Goal: Navigation & Orientation: Find specific page/section

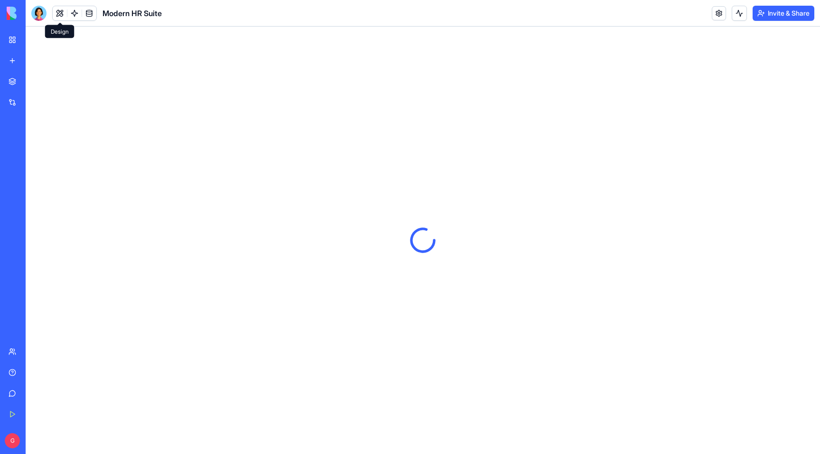
click at [61, 8] on button at bounding box center [60, 13] width 14 height 14
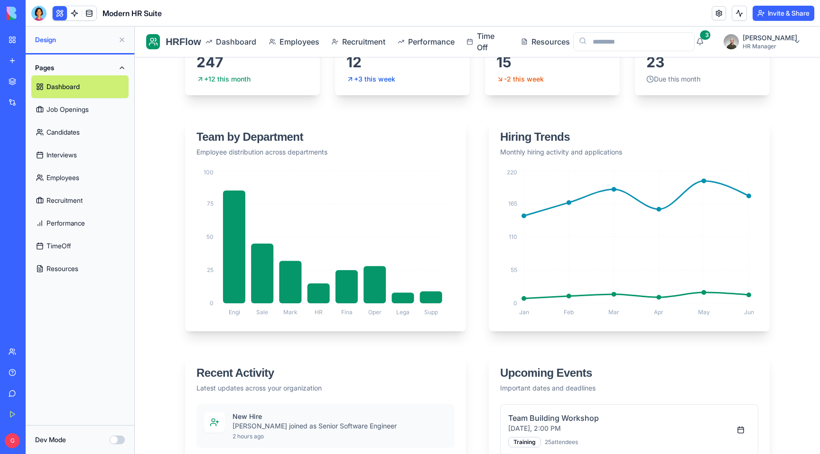
scroll to position [324, 0]
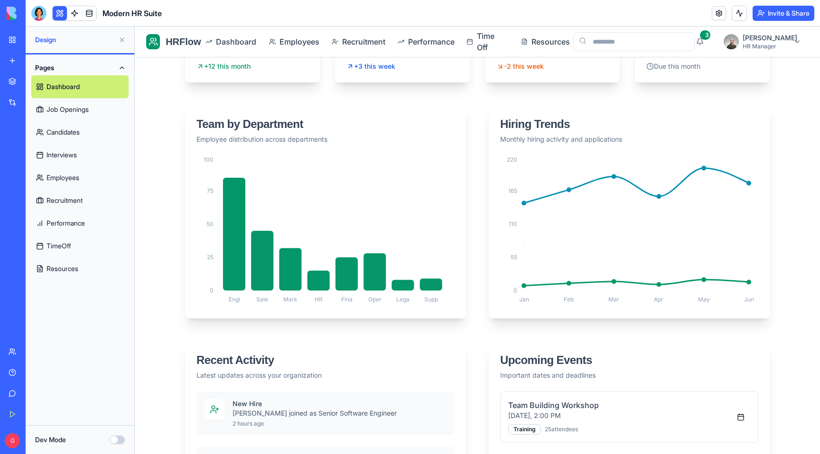
click at [76, 113] on link "Job Openings" at bounding box center [79, 109] width 97 height 23
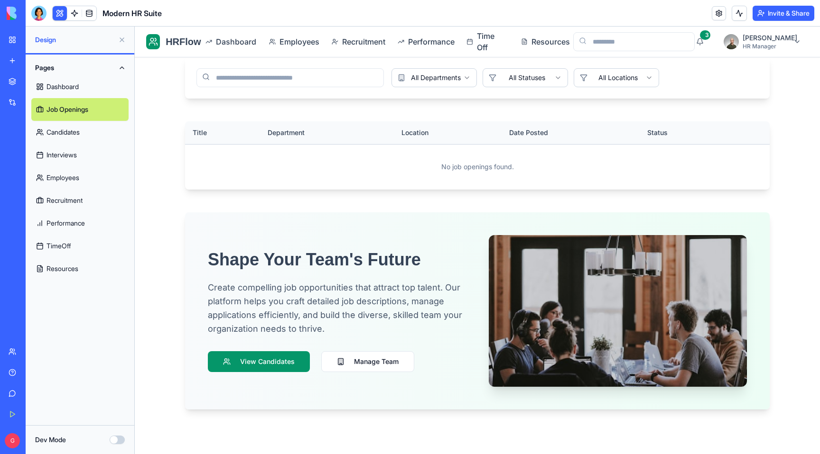
scroll to position [332, 0]
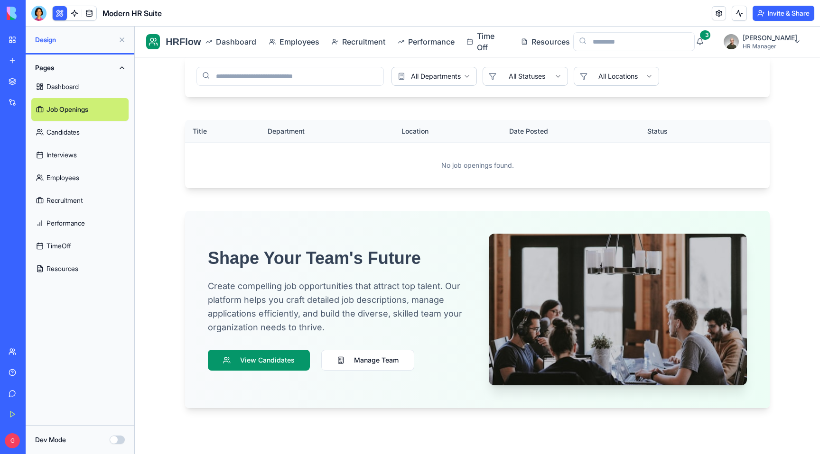
click at [60, 174] on link "Employees" at bounding box center [79, 177] width 97 height 23
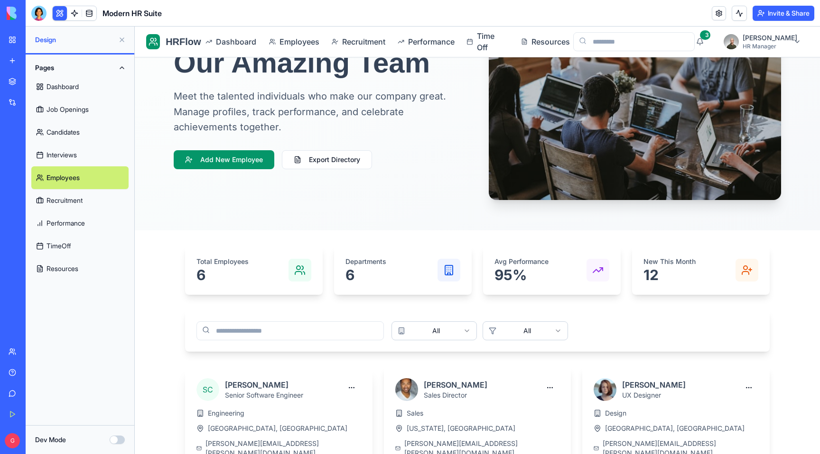
scroll to position [69, 0]
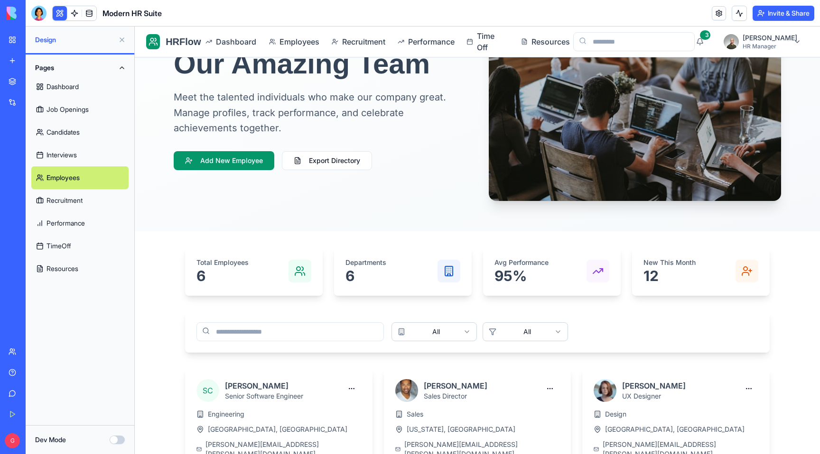
click at [117, 441] on button "Dev Mode" at bounding box center [117, 440] width 15 height 9
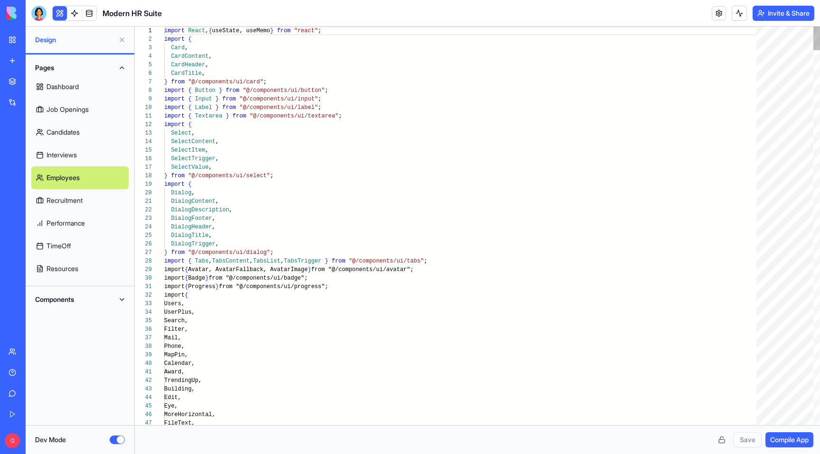
scroll to position [85, 0]
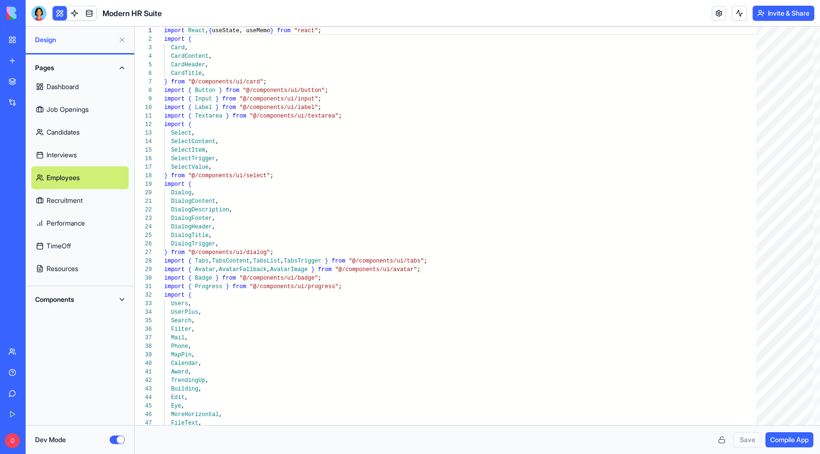
click at [117, 441] on button "Dev Mode" at bounding box center [117, 440] width 15 height 9
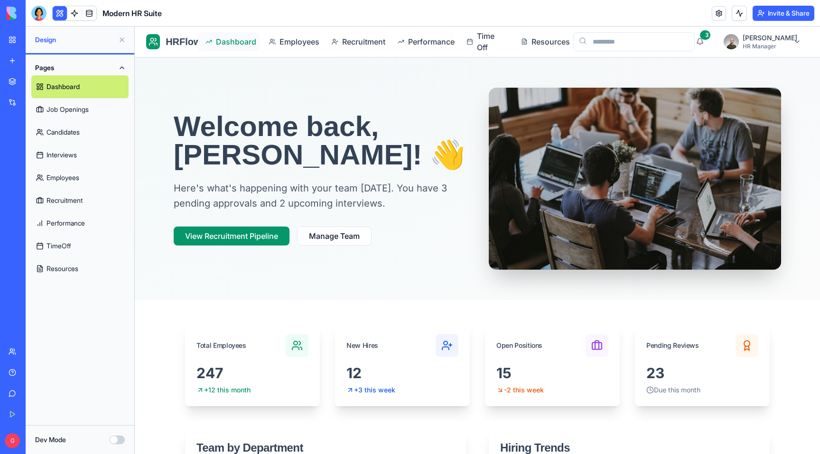
click at [227, 39] on span "Dashboard" at bounding box center [234, 41] width 36 height 11
click at [737, 9] on button at bounding box center [738, 13] width 15 height 15
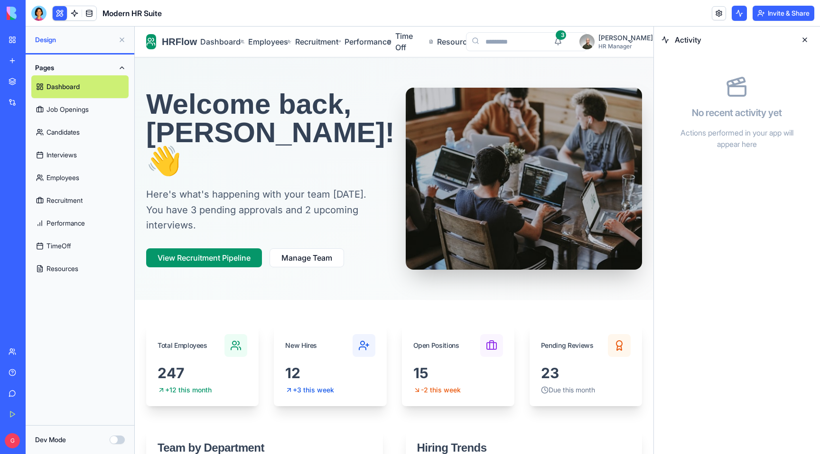
click at [804, 39] on button at bounding box center [804, 39] width 15 height 15
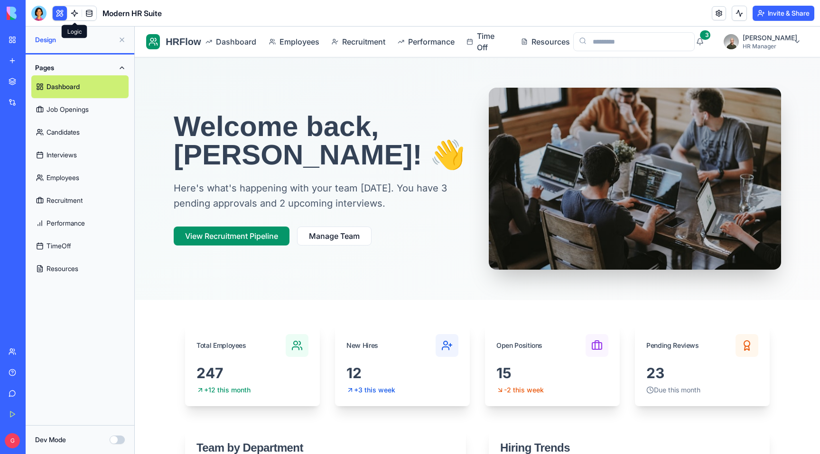
click at [72, 14] on link at bounding box center [74, 13] width 14 height 14
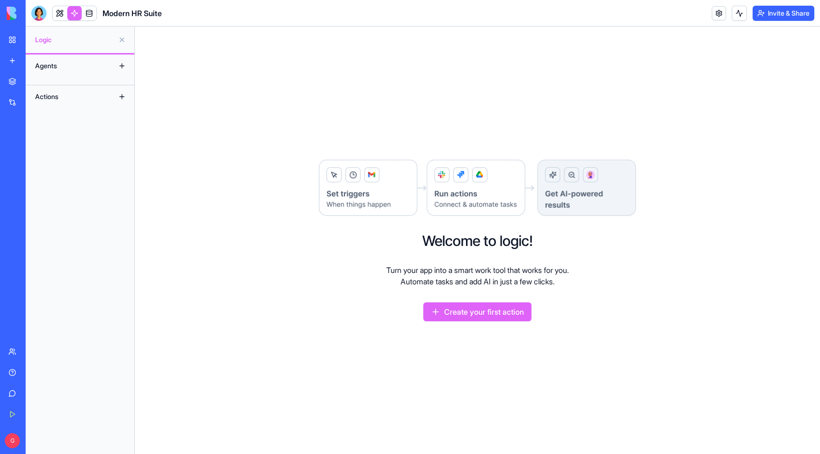
click at [505, 314] on button "Create your first action" at bounding box center [477, 312] width 108 height 19
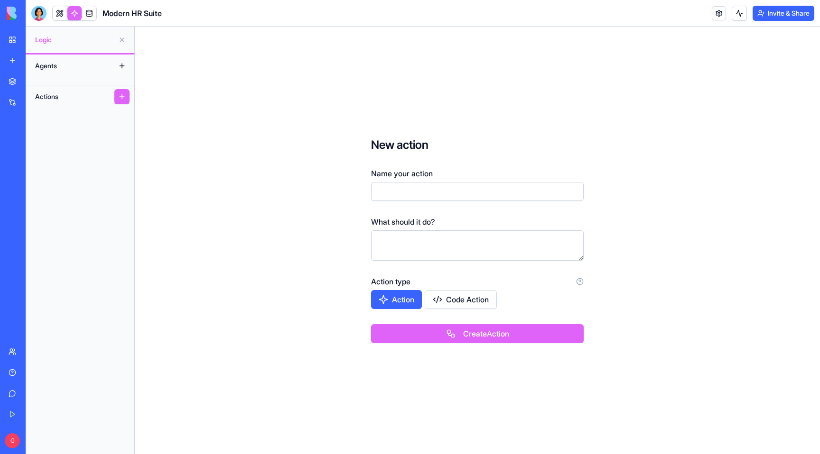
click at [35, 107] on div "Integrations" at bounding box center [29, 102] width 12 height 9
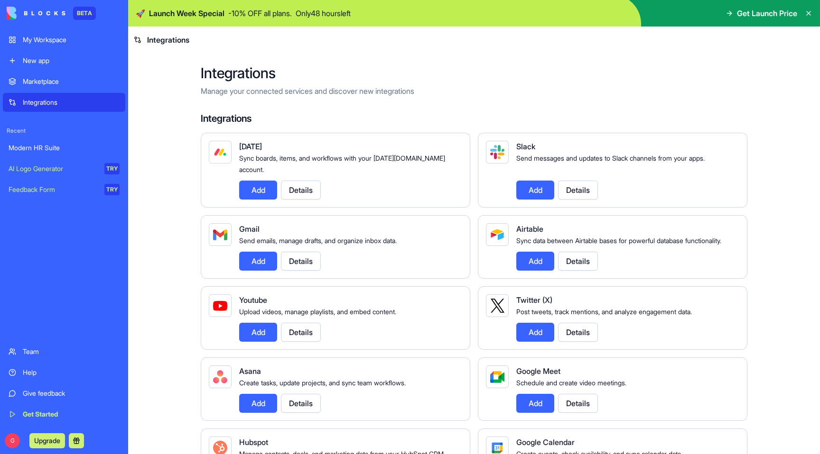
click at [72, 148] on div "Modern HR Suite" at bounding box center [64, 147] width 111 height 9
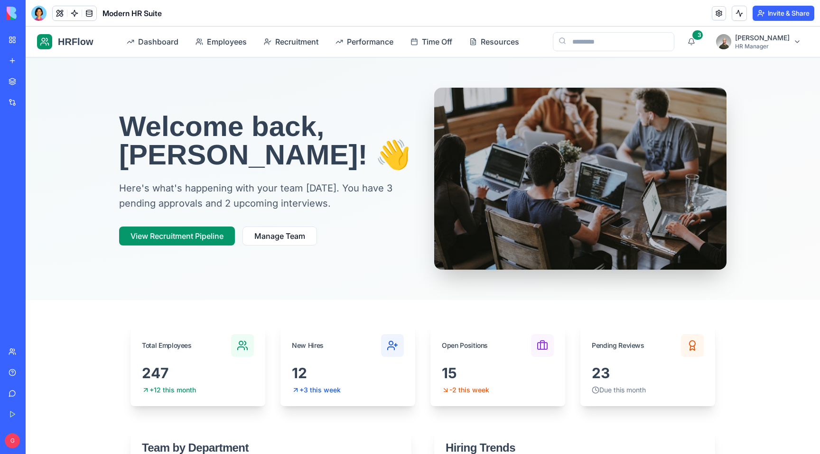
click at [35, 43] on div "My Workspace" at bounding box center [29, 39] width 12 height 9
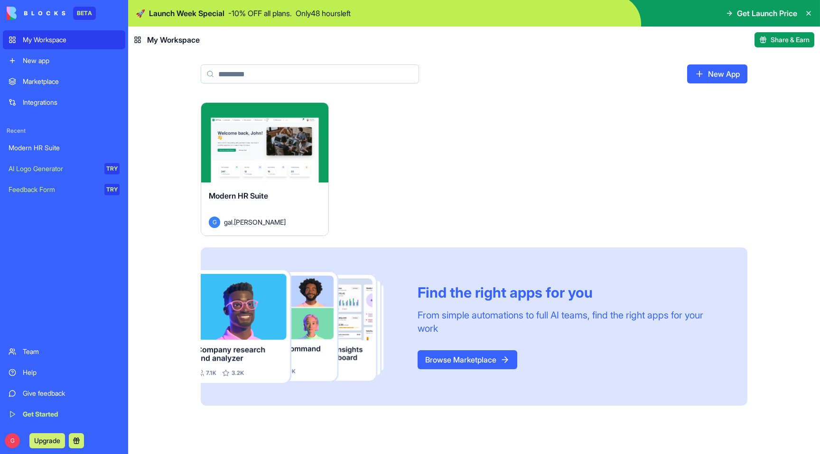
click at [714, 74] on link "New App" at bounding box center [717, 74] width 60 height 19
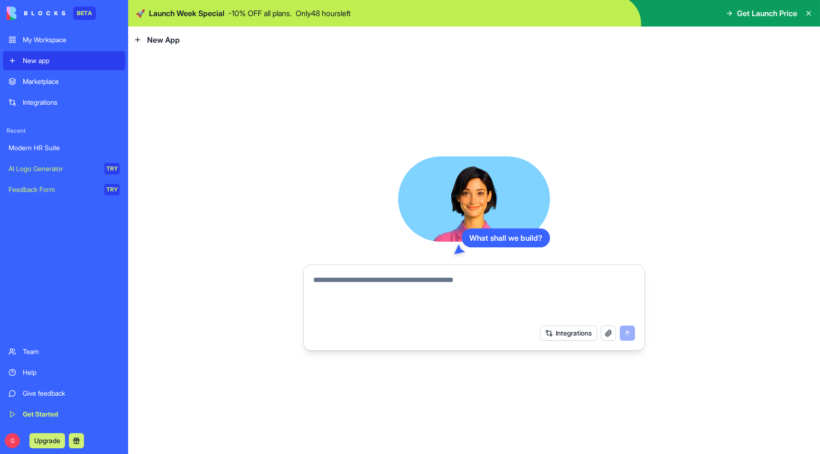
click at [42, 351] on div "Team" at bounding box center [71, 351] width 97 height 9
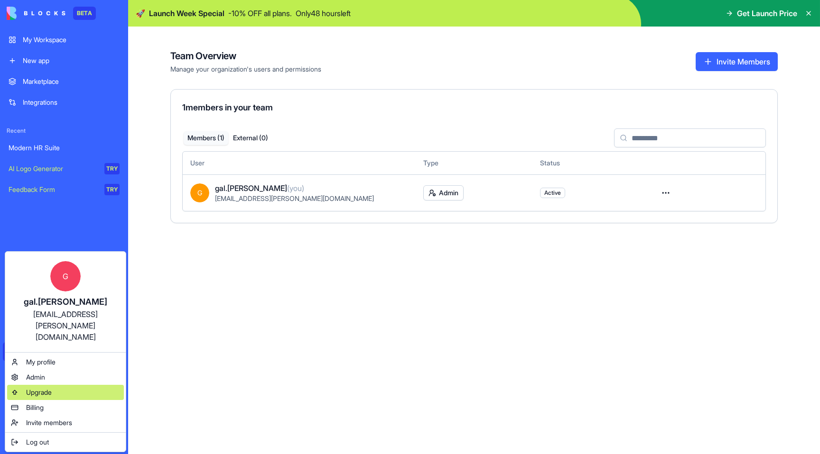
click at [55, 385] on div "Upgrade" at bounding box center [65, 392] width 117 height 15
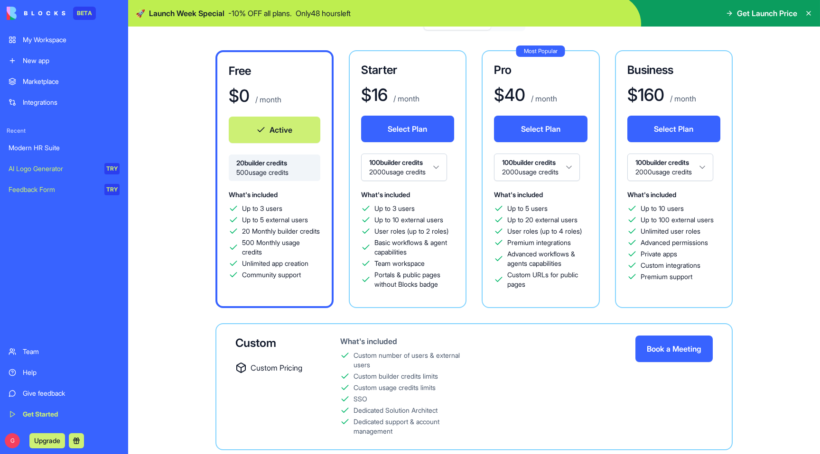
click at [67, 172] on div "AI Logo Generator" at bounding box center [53, 168] width 89 height 9
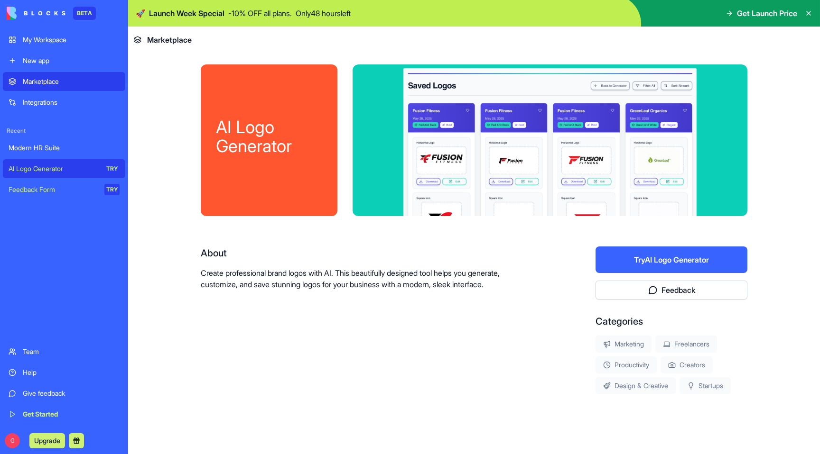
click at [60, 191] on div "Feedback Form" at bounding box center [53, 189] width 89 height 9
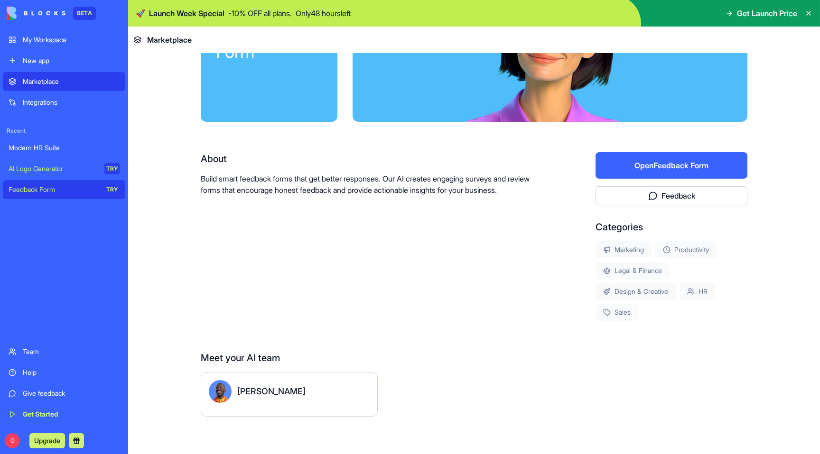
scroll to position [99, 0]
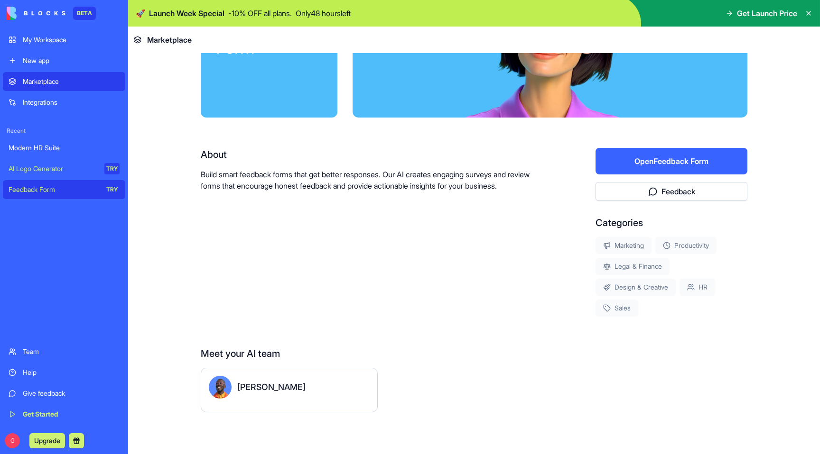
click at [49, 63] on div "New app" at bounding box center [71, 60] width 97 height 9
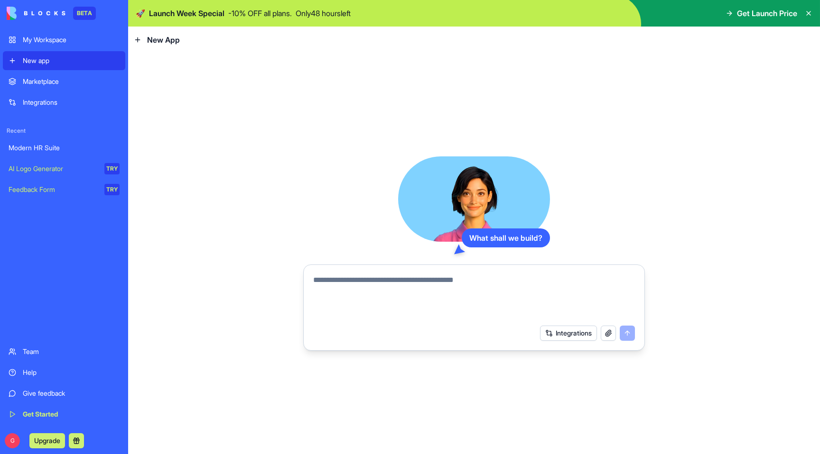
click at [168, 35] on span "New App" at bounding box center [163, 39] width 33 height 11
click at [148, 40] on span "New App" at bounding box center [163, 39] width 33 height 11
click at [74, 42] on div "My Workspace" at bounding box center [71, 39] width 97 height 9
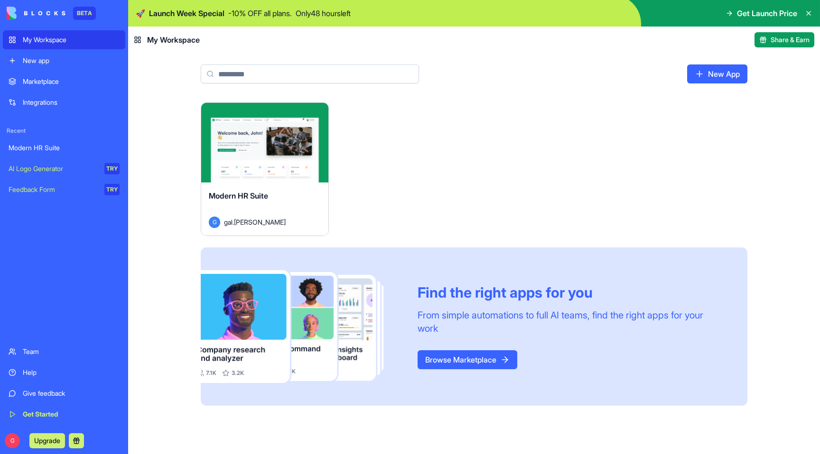
click at [490, 355] on link "Browse Marketplace" at bounding box center [467, 360] width 100 height 19
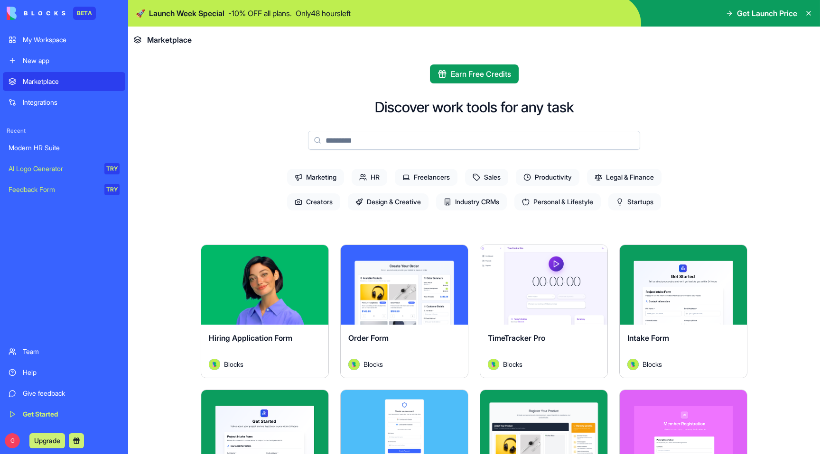
click at [468, 200] on span "Industry CRMs" at bounding box center [471, 202] width 71 height 17
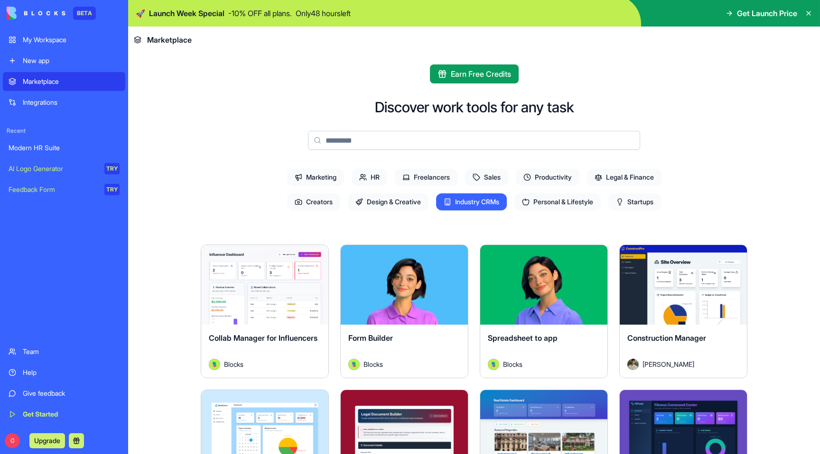
click at [447, 138] on input at bounding box center [474, 140] width 332 height 19
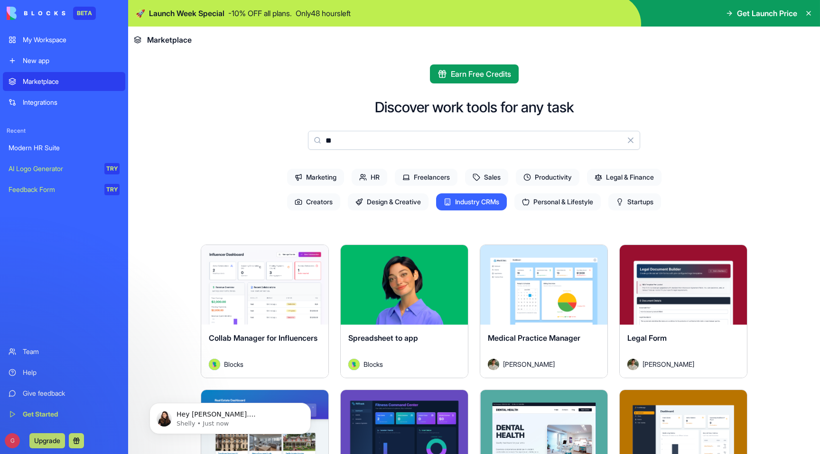
type input "**"
click at [58, 58] on div "New app" at bounding box center [71, 60] width 97 height 9
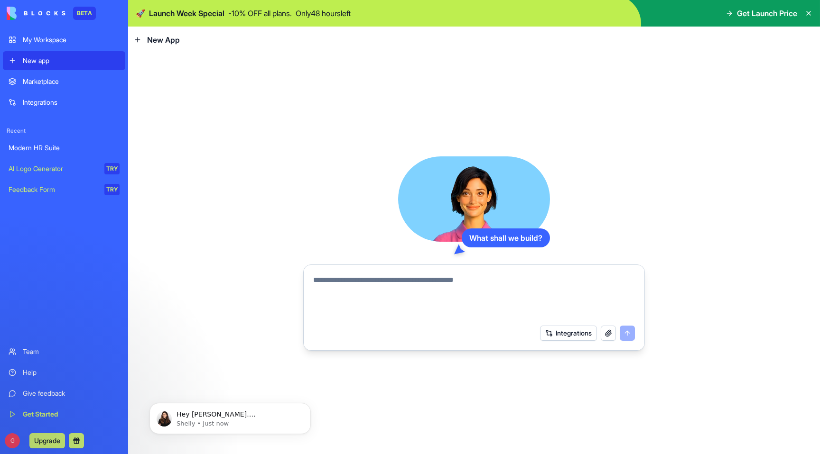
click at [43, 42] on div "My Workspace" at bounding box center [71, 39] width 97 height 9
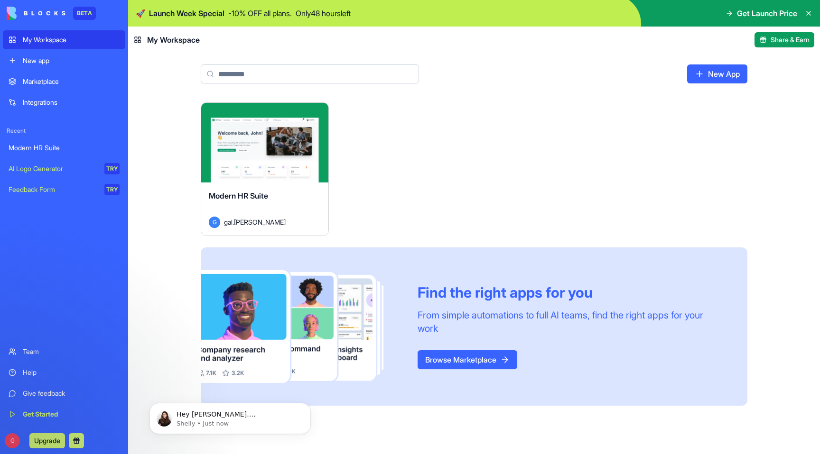
click at [31, 60] on div "New app" at bounding box center [71, 60] width 97 height 9
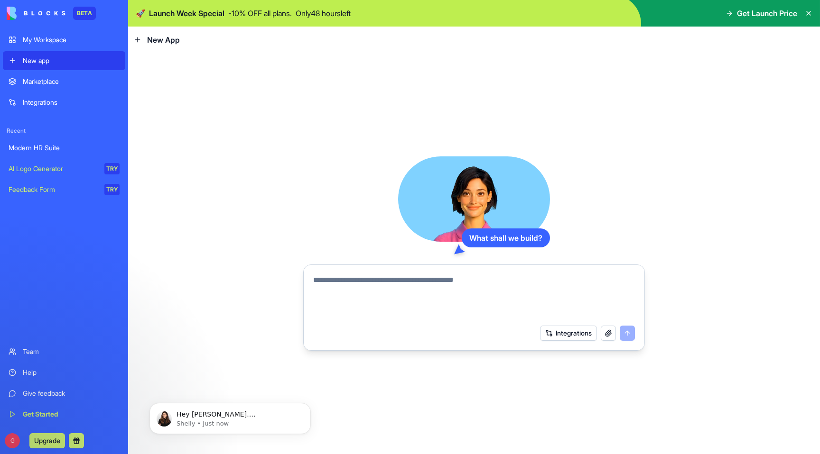
click at [481, 433] on div "What shall we build? Integrations" at bounding box center [474, 253] width 692 height 401
click at [34, 372] on div "Help" at bounding box center [71, 372] width 97 height 9
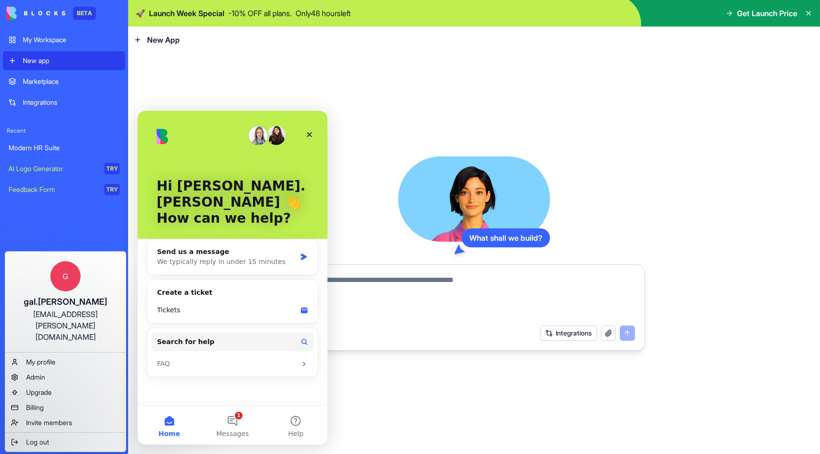
click at [89, 238] on html "BETA My Workspace New app Marketplace Integrations Recent Modern HR Suite AI Lo…" at bounding box center [410, 227] width 820 height 454
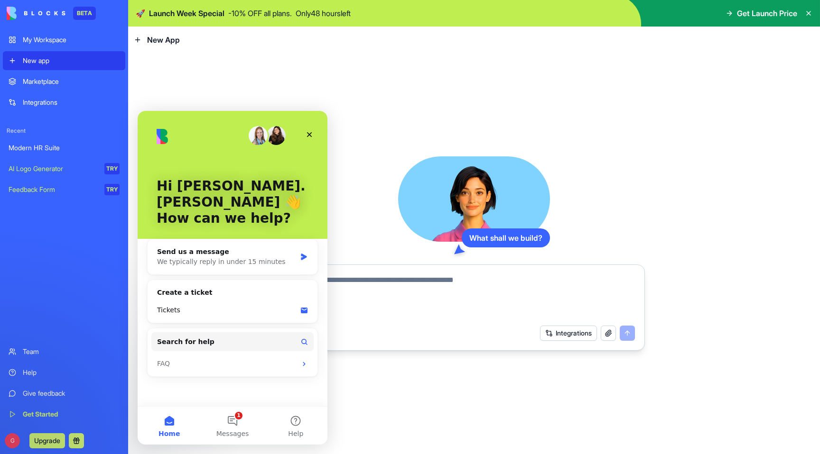
click at [71, 149] on div "Modern HR Suite" at bounding box center [64, 147] width 111 height 9
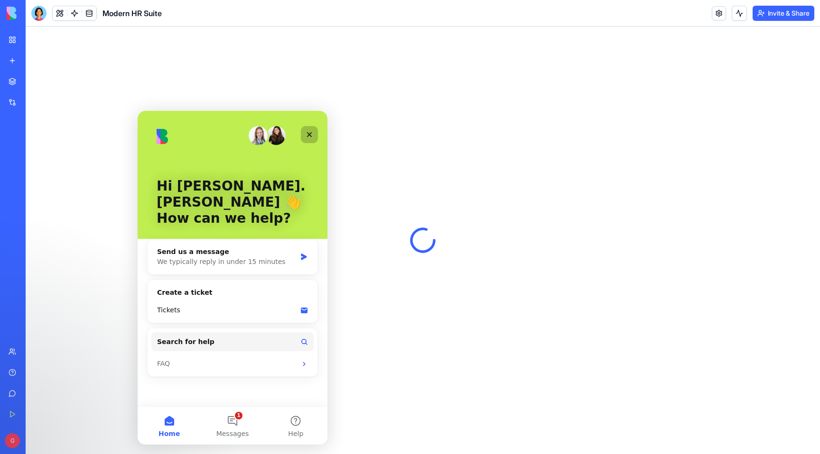
click at [313, 136] on icon "Close" at bounding box center [309, 135] width 8 height 8
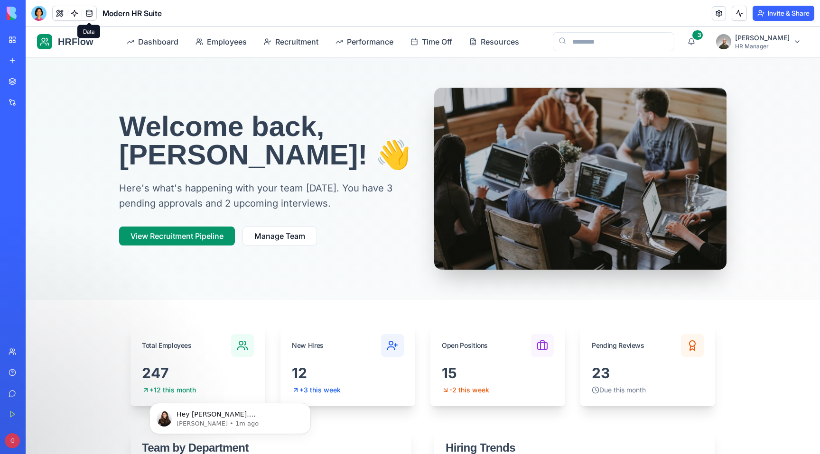
click at [93, 14] on link at bounding box center [89, 13] width 14 height 14
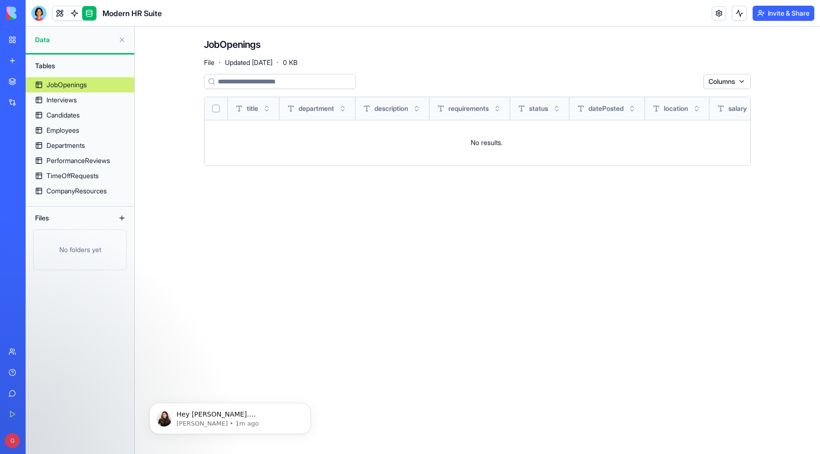
click at [346, 111] on button "Toggle sort" at bounding box center [342, 108] width 9 height 9
click at [324, 109] on span "department" at bounding box center [316, 108] width 36 height 9
click at [733, 80] on html "BETA My Workspace New app Marketplace Integrations Recent Modern HR Suite AI Lo…" at bounding box center [410, 227] width 820 height 454
click at [777, 123] on html "BETA My Workspace New app Marketplace Integrations Recent Modern HR Suite AI Lo…" at bounding box center [410, 227] width 820 height 454
click at [72, 130] on div "Employees" at bounding box center [62, 130] width 33 height 9
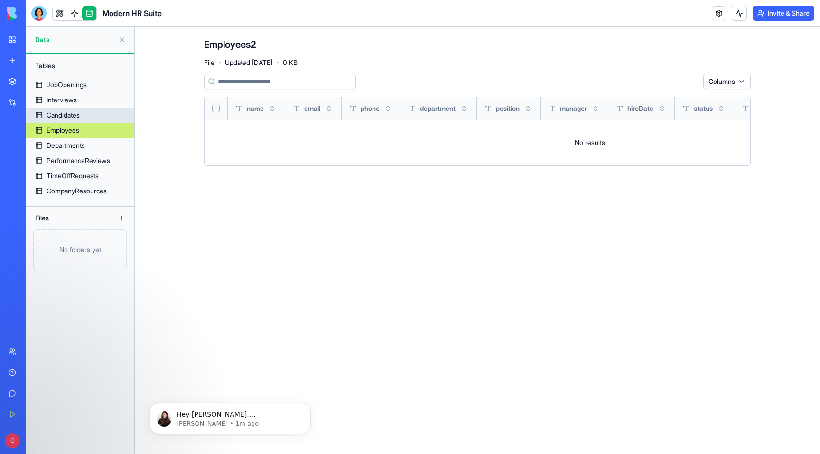
click at [79, 115] on div "Candidates" at bounding box center [62, 115] width 33 height 9
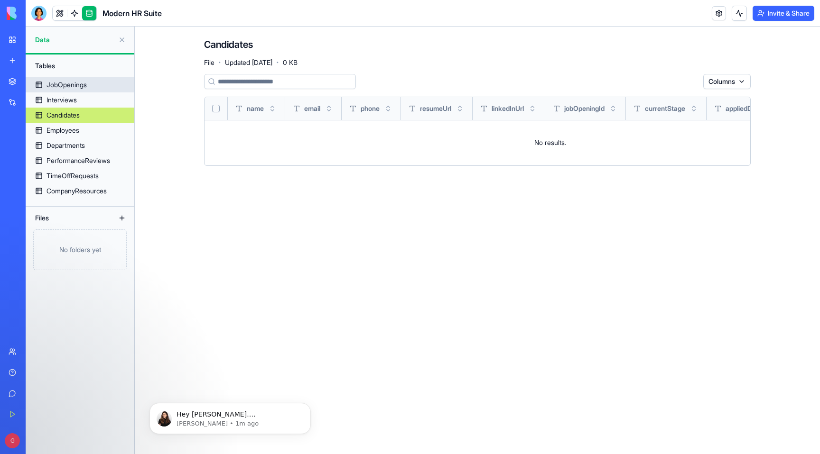
click at [82, 86] on div "JobOpenings" at bounding box center [66, 84] width 40 height 9
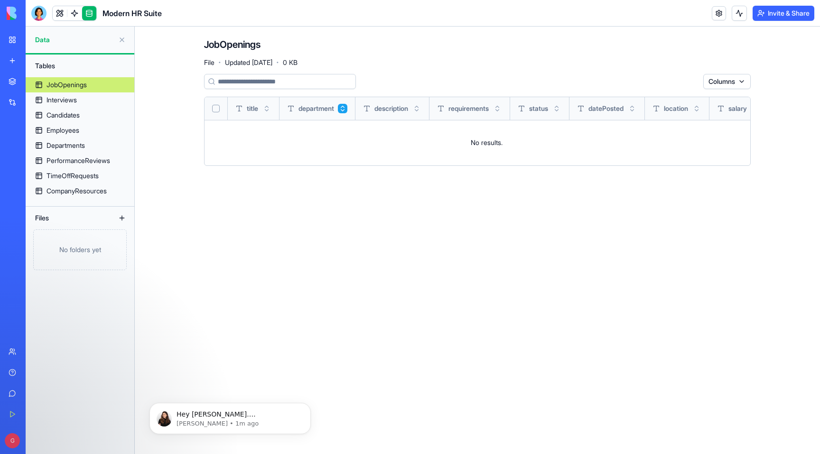
click at [125, 38] on button at bounding box center [121, 39] width 15 height 15
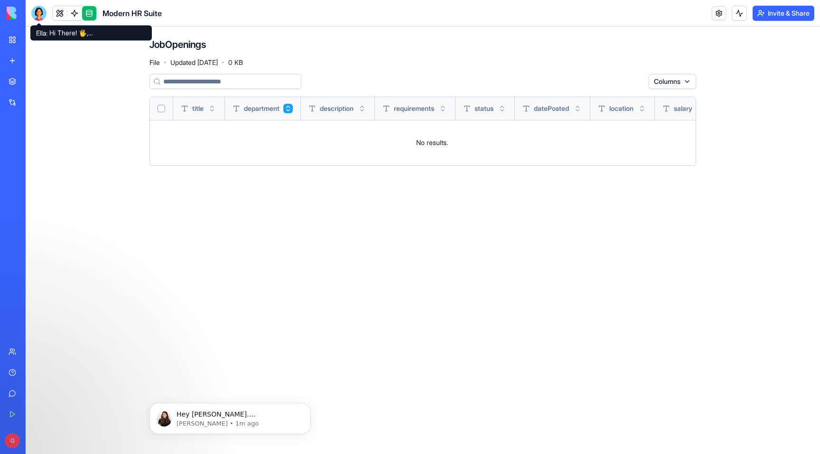
click at [37, 11] on div at bounding box center [38, 13] width 15 height 15
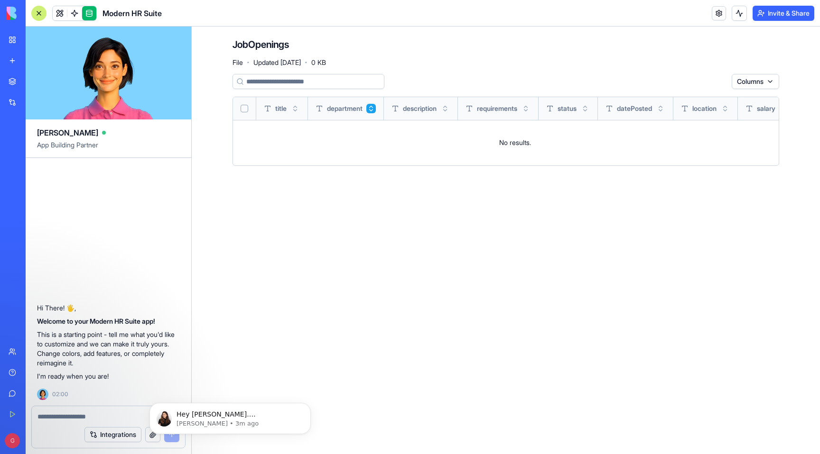
click at [18, 97] on link "Integrations" at bounding box center [22, 102] width 38 height 19
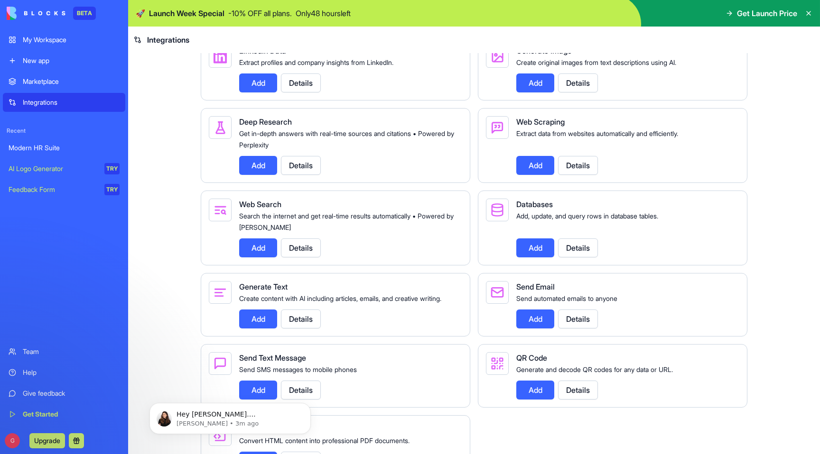
scroll to position [1015, 0]
